Goal: Task Accomplishment & Management: Manage account settings

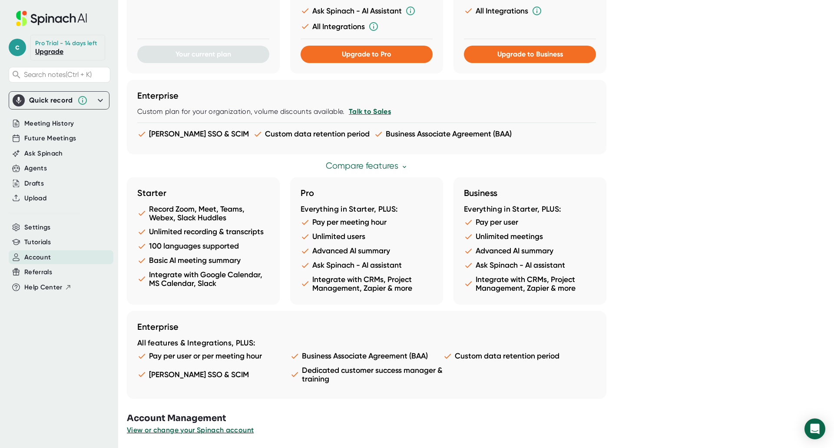
scroll to position [363, 0]
click at [199, 431] on span "View or change your Spinach account" at bounding box center [191, 429] width 128 height 8
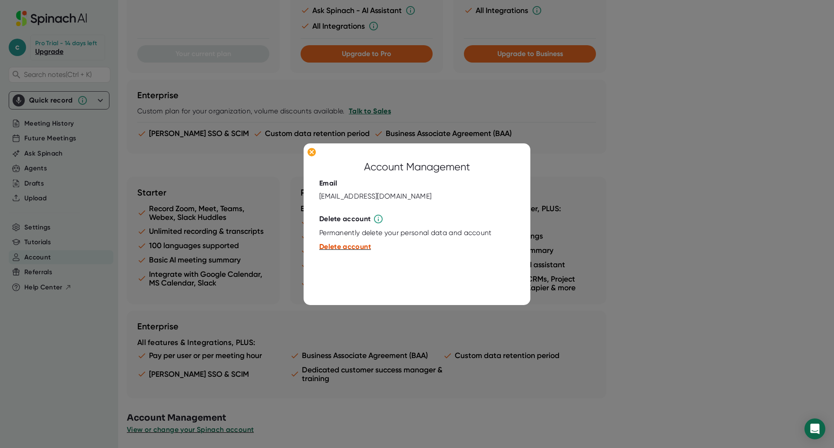
click at [338, 247] on span "Delete account" at bounding box center [345, 246] width 52 height 8
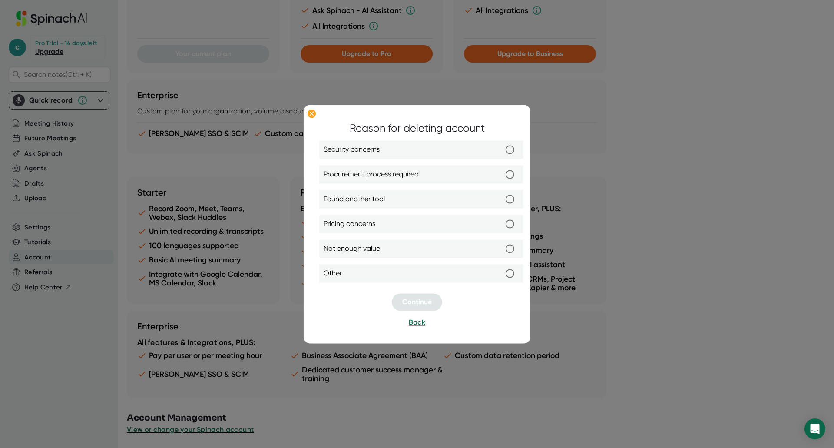
click at [508, 174] on input "Procurement process required" at bounding box center [510, 174] width 18 height 18
radio input "true"
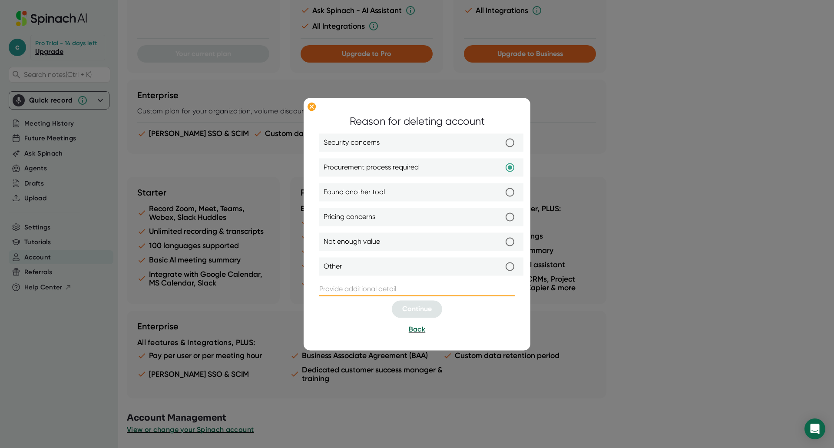
click at [356, 295] on input "text" at bounding box center [416, 289] width 195 height 14
type input "I need to get approval from my company before adding"
click at [415, 314] on button "Continue" at bounding box center [417, 308] width 50 height 17
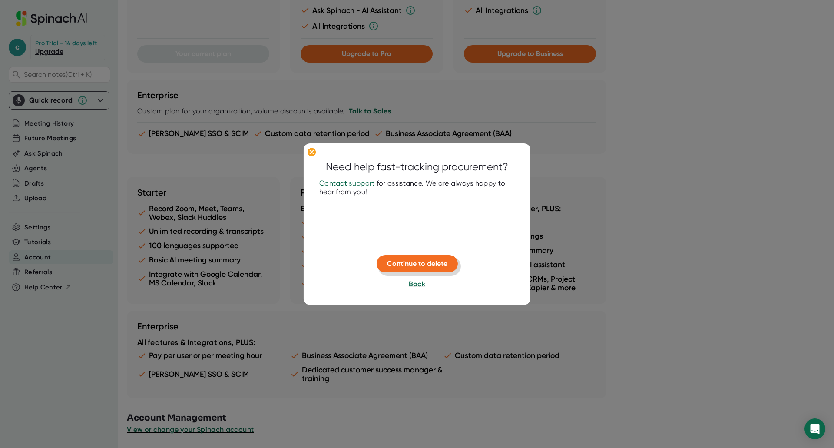
click at [402, 265] on span "Continue to delete" at bounding box center [417, 263] width 60 height 8
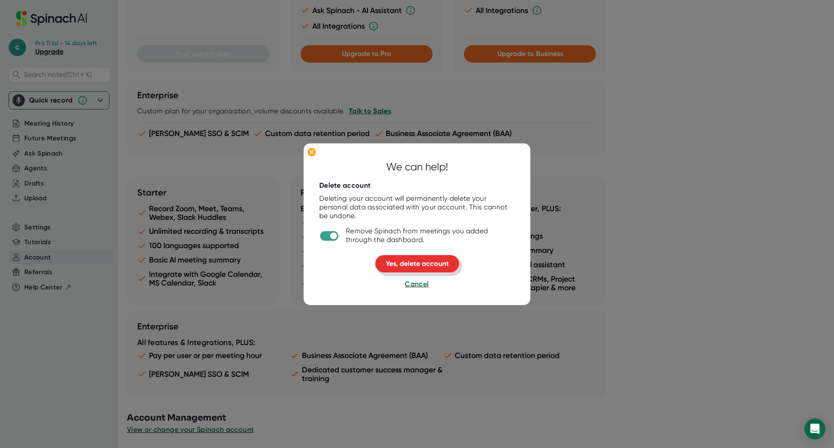
click at [403, 262] on span "Yes, delete account" at bounding box center [417, 263] width 63 height 8
